Goal: Transaction & Acquisition: Purchase product/service

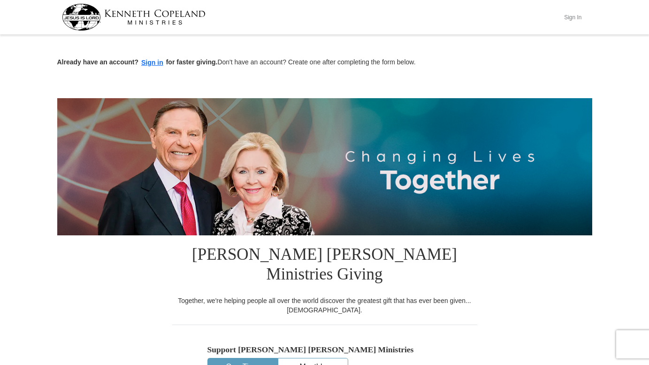
click at [578, 18] on button "Sign In" at bounding box center [573, 17] width 28 height 15
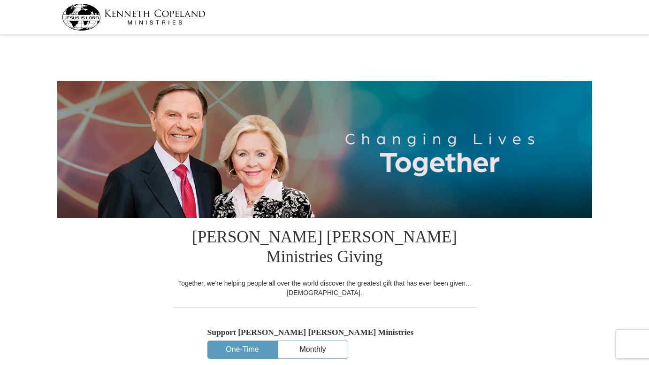
select select "NV"
click at [249, 341] on button "One-Time" at bounding box center [242, 349] width 69 height 17
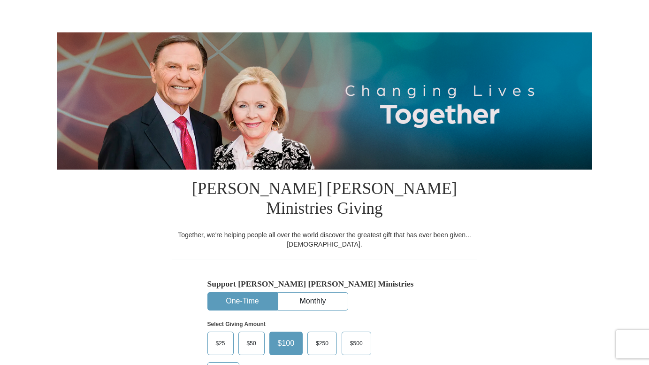
scroll to position [186, 0]
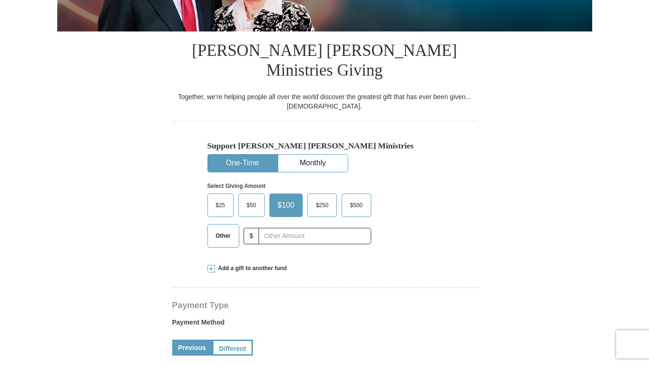
click at [215, 229] on span "Other" at bounding box center [223, 236] width 24 height 14
click at [0, 0] on input "Other" at bounding box center [0, 0] width 0 height 0
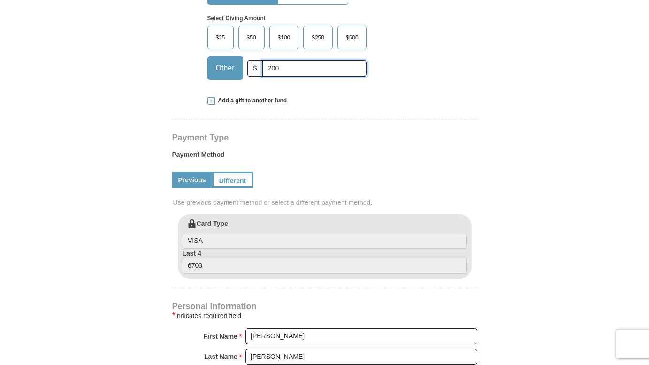
scroll to position [431, 0]
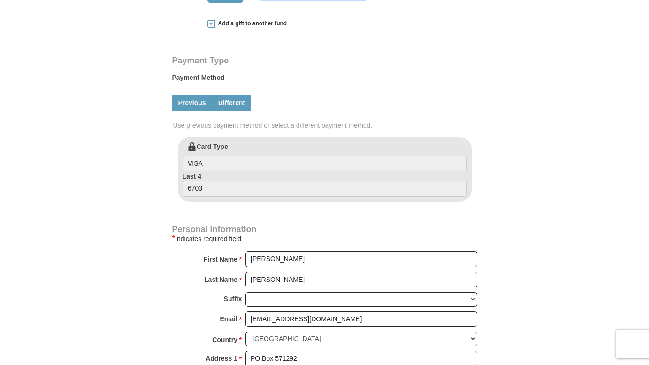
type input "200"
click at [221, 95] on link "Different" at bounding box center [231, 103] width 39 height 16
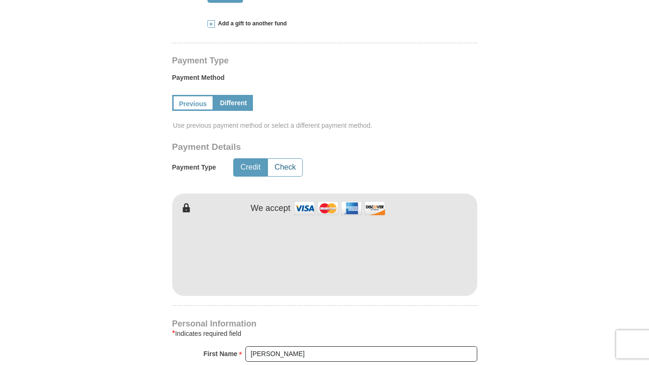
click at [284, 159] on button "Check" at bounding box center [285, 167] width 34 height 17
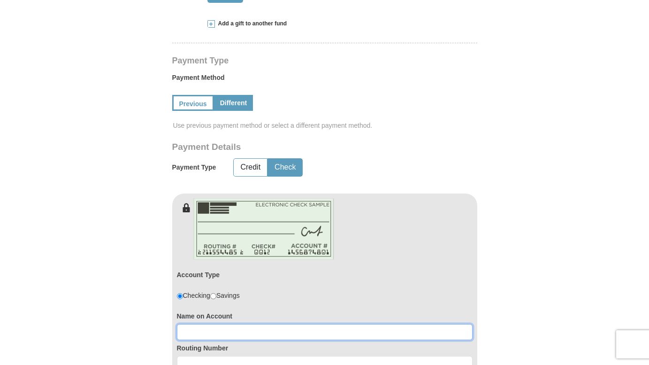
click at [220, 324] on input at bounding box center [325, 332] width 296 height 16
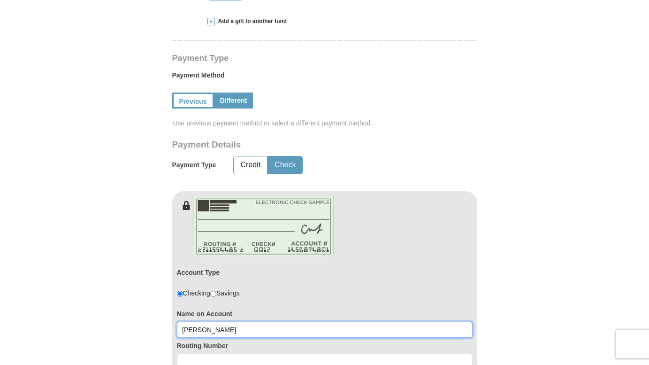
scroll to position [435, 0]
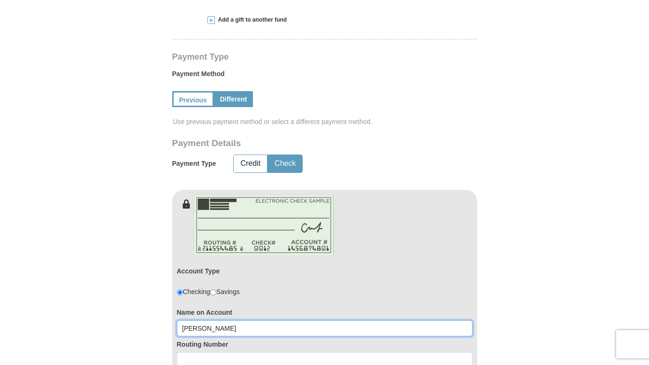
type input "[PERSON_NAME]"
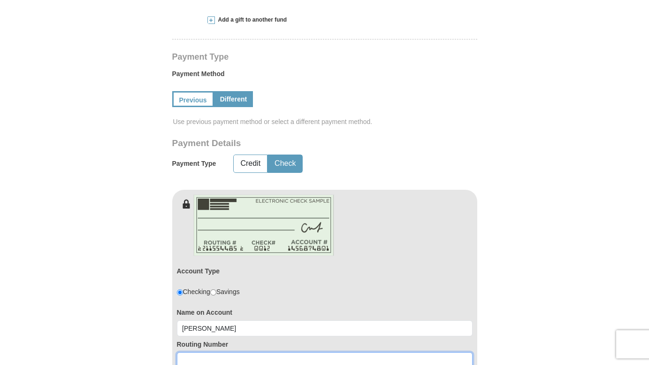
click at [235, 352] on input at bounding box center [325, 360] width 296 height 16
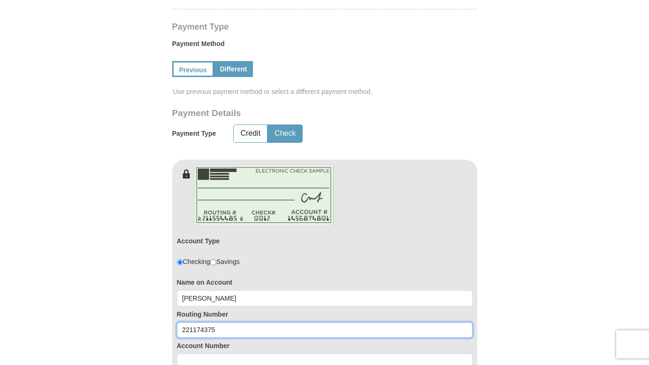
scroll to position [570, 0]
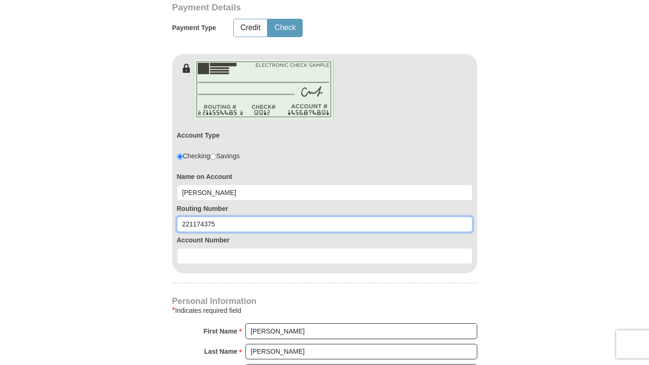
type input "221174375"
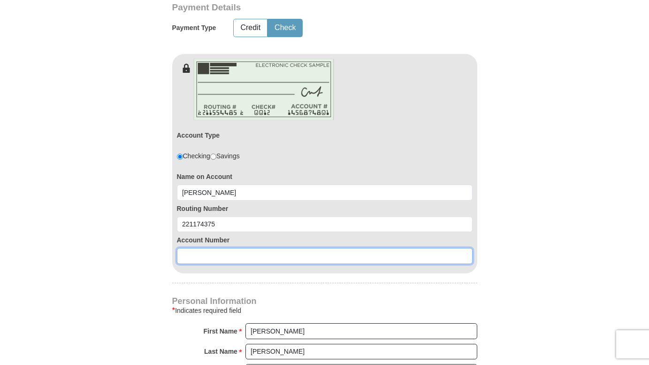
click at [207, 248] on input at bounding box center [325, 256] width 296 height 16
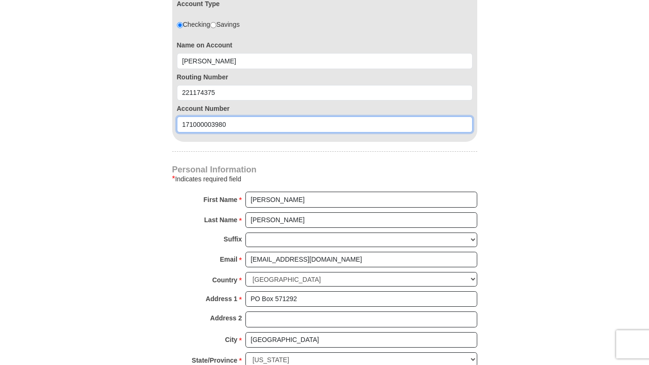
scroll to position [712, 0]
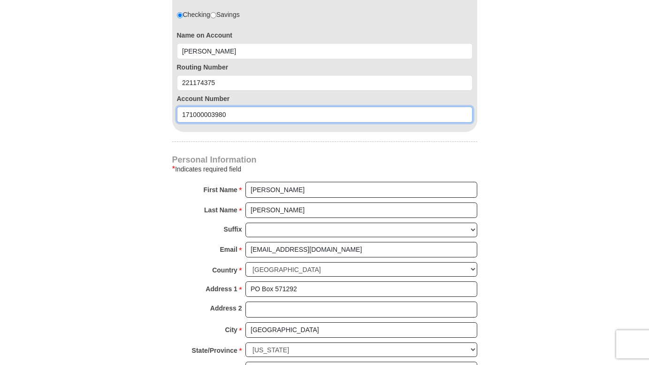
type input "171000003980"
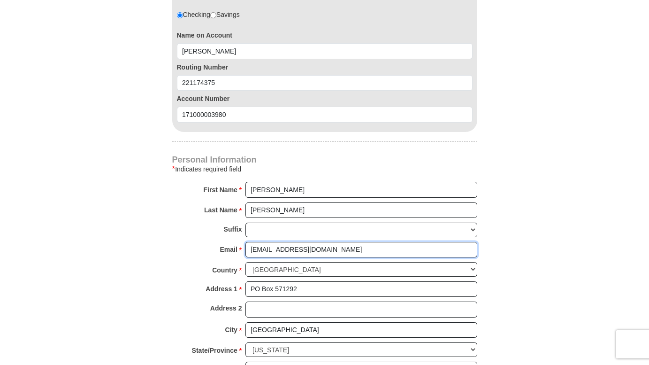
drag, startPoint x: 355, startPoint y: 228, endPoint x: 247, endPoint y: 230, distance: 107.5
click at [247, 242] on input "[EMAIL_ADDRESS][DOMAIN_NAME]" at bounding box center [362, 250] width 232 height 16
type input "[EMAIL_ADDRESS][PERSON_NAME][DOMAIN_NAME]"
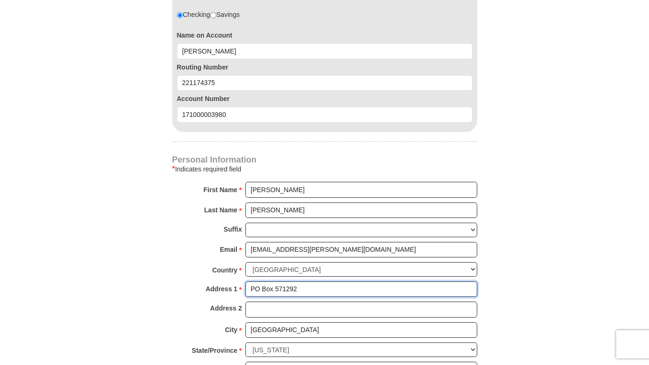
drag, startPoint x: 313, startPoint y: 272, endPoint x: 235, endPoint y: 271, distance: 77.9
click at [235, 281] on div "Address 1 * PO Box 571292 Please enter Address 1" at bounding box center [324, 291] width 305 height 21
type input "[STREET_ADDRESS][PERSON_NAME]"
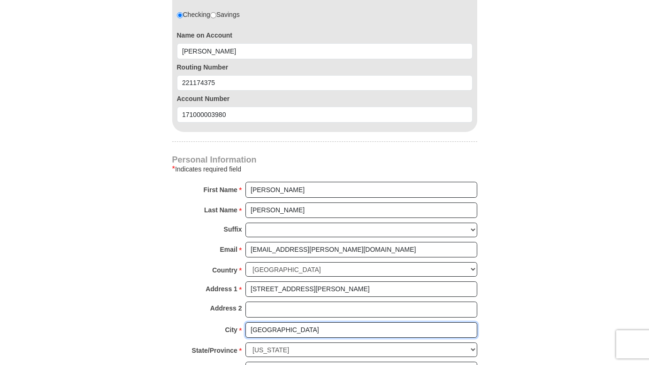
click at [252, 322] on input "[GEOGRAPHIC_DATA]" at bounding box center [362, 330] width 232 height 16
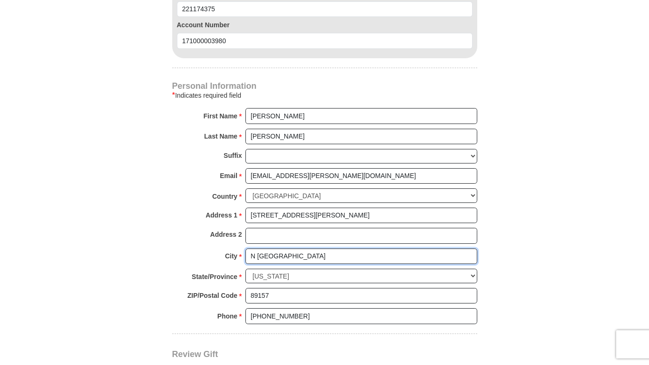
scroll to position [787, 0]
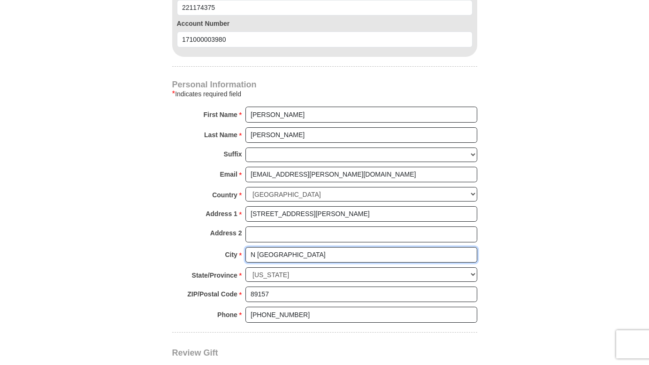
type input "N [GEOGRAPHIC_DATA]"
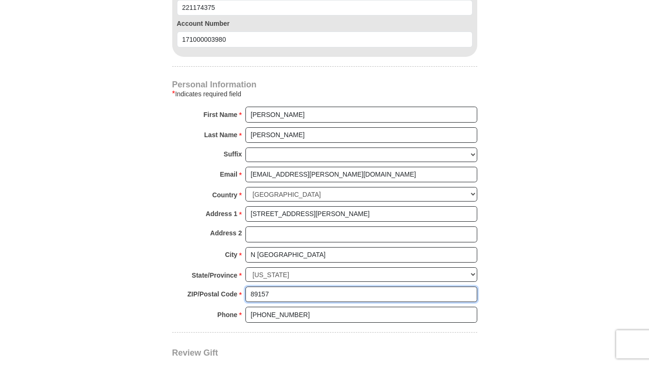
click at [281, 286] on input "89157" at bounding box center [362, 294] width 232 height 16
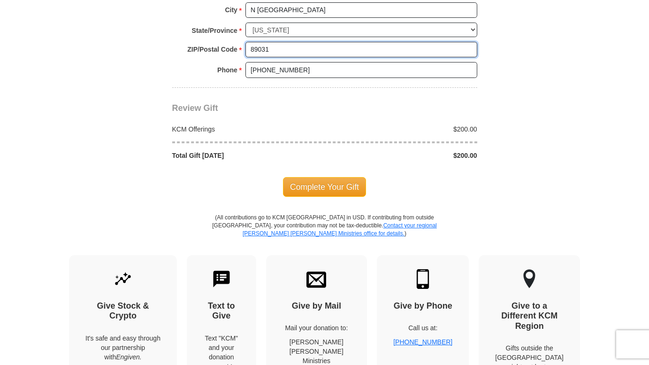
scroll to position [1089, 0]
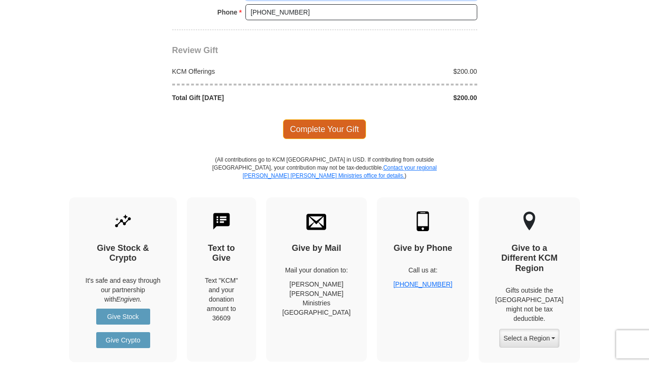
type input "89031"
click at [332, 119] on span "Complete Your Gift" at bounding box center [324, 129] width 83 height 20
